Goal: Book appointment/travel/reservation

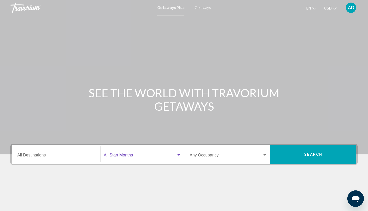
click at [127, 156] on span "Search widget" at bounding box center [140, 156] width 72 height 5
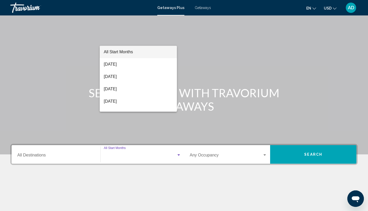
scroll to position [69, 0]
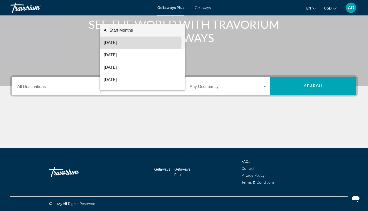
click at [128, 42] on span "[DATE]" at bounding box center [142, 43] width 77 height 12
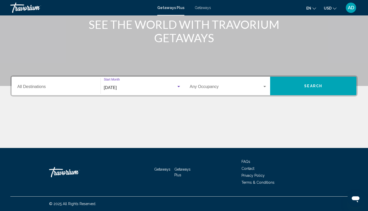
click at [292, 84] on button "Search" at bounding box center [313, 86] width 86 height 19
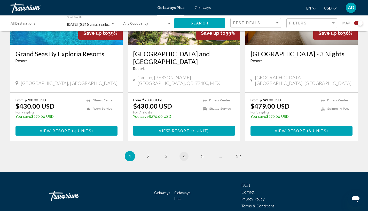
scroll to position [807, 0]
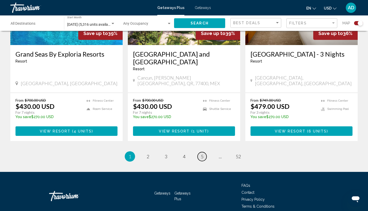
click at [202, 154] on span "5" at bounding box center [202, 157] width 3 height 6
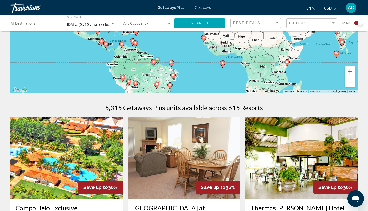
scroll to position [27, 0]
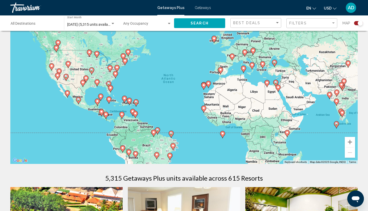
click at [277, 26] on div "Best Deals" at bounding box center [256, 23] width 46 height 10
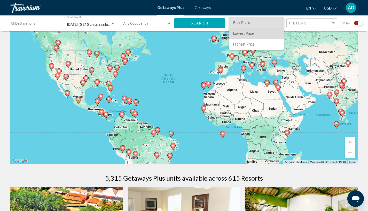
click at [256, 33] on span "Lowest Price" at bounding box center [256, 33] width 46 height 11
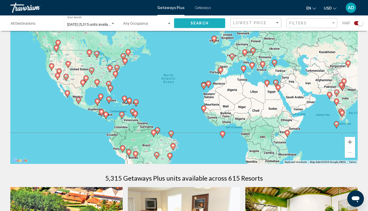
click at [205, 23] on span "Search" at bounding box center [199, 23] width 18 height 4
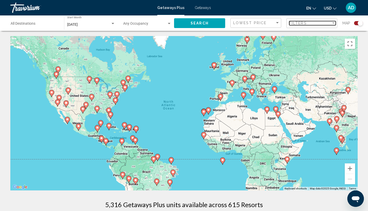
click at [305, 23] on span "Filters" at bounding box center [298, 23] width 18 height 4
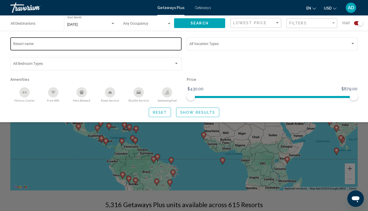
click at [63, 42] on div "Resort name" at bounding box center [96, 43] width 166 height 14
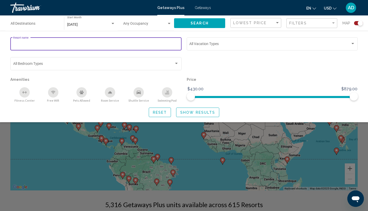
click at [36, 24] on input "Destination All Destinations" at bounding box center [35, 25] width 48 height 4
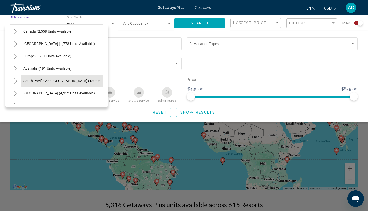
scroll to position [37, 0]
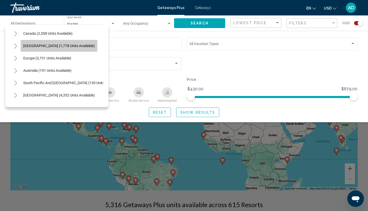
click at [59, 45] on span "[GEOGRAPHIC_DATA] (1,778 units available)" at bounding box center [58, 46] width 71 height 4
type input "**********"
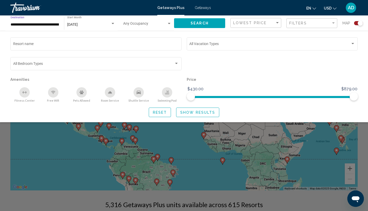
click at [193, 20] on button "Search" at bounding box center [199, 23] width 51 height 10
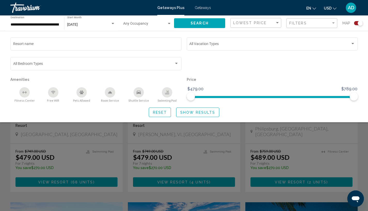
scroll to position [194, 0]
